Goal: Information Seeking & Learning: Find specific fact

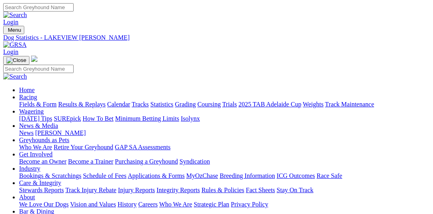
scroll to position [981, 0]
click at [74, 7] on input "Search" at bounding box center [38, 7] width 70 height 8
type input "Explicit"
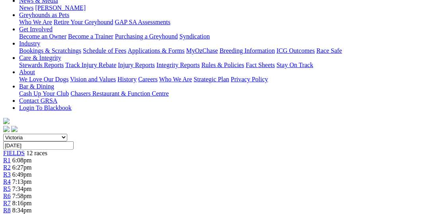
scroll to position [204, 0]
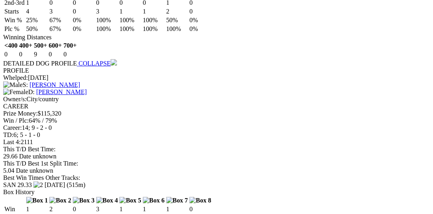
scroll to position [654, 0]
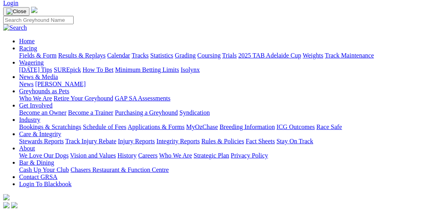
scroll to position [122, 0]
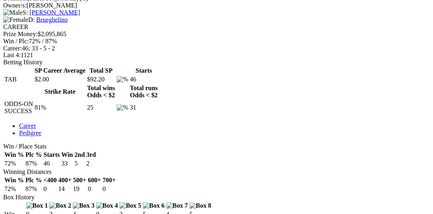
scroll to position [368, 0]
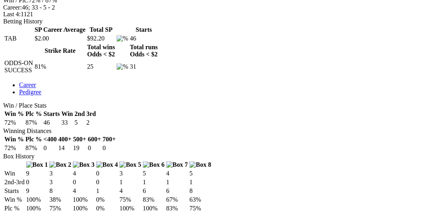
drag, startPoint x: 230, startPoint y: 139, endPoint x: 208, endPoint y: 138, distance: 22.7
copy td "Alpha Zulu"
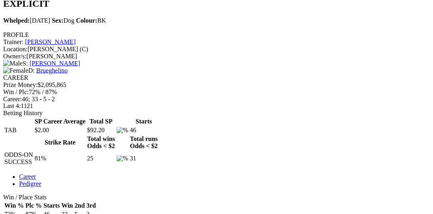
scroll to position [204, 0]
